Goal: Task Accomplishment & Management: Manage account settings

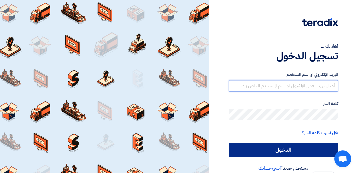
type input "[EMAIL_ADDRESS][DOMAIN_NAME]"
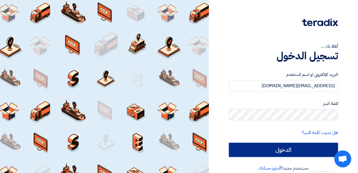
click at [297, 152] on input "الدخول" at bounding box center [283, 149] width 109 height 14
